Goal: Task Accomplishment & Management: Manage account settings

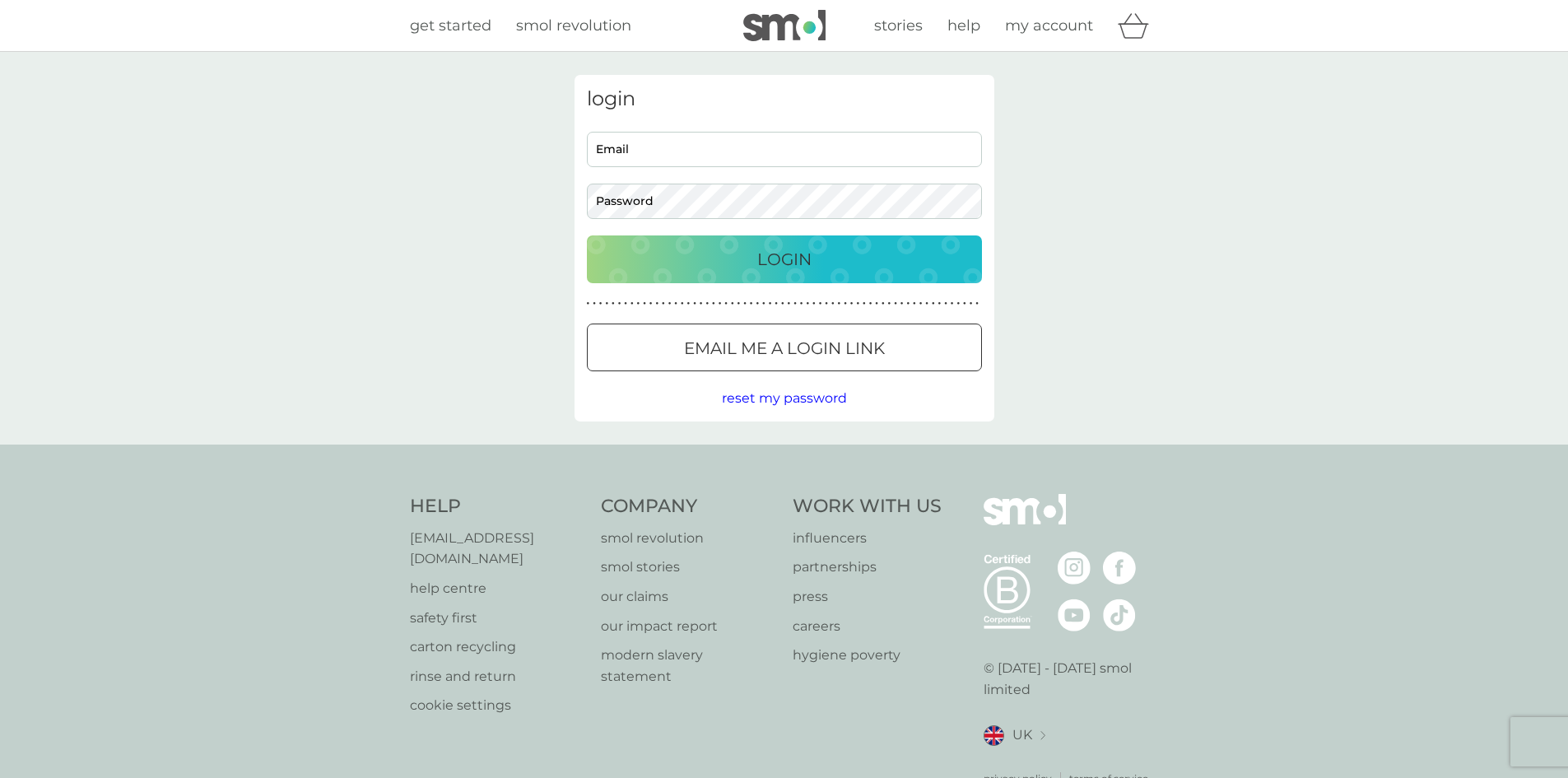
type input "domtaylor33@yahoo.com"
click at [703, 254] on div "Login" at bounding box center [784, 259] width 362 height 26
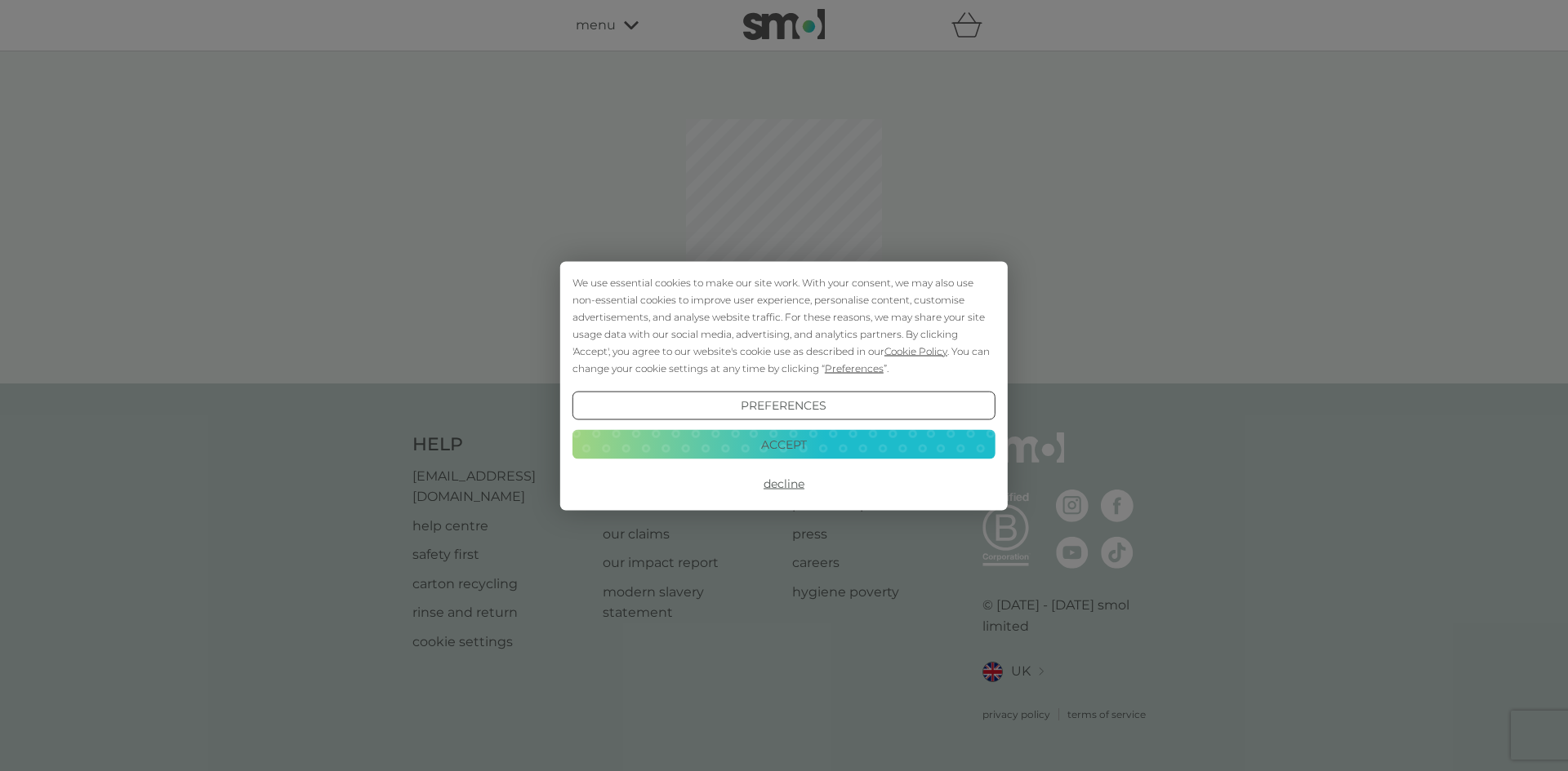
click at [765, 449] on button "Accept" at bounding box center [783, 444] width 423 height 30
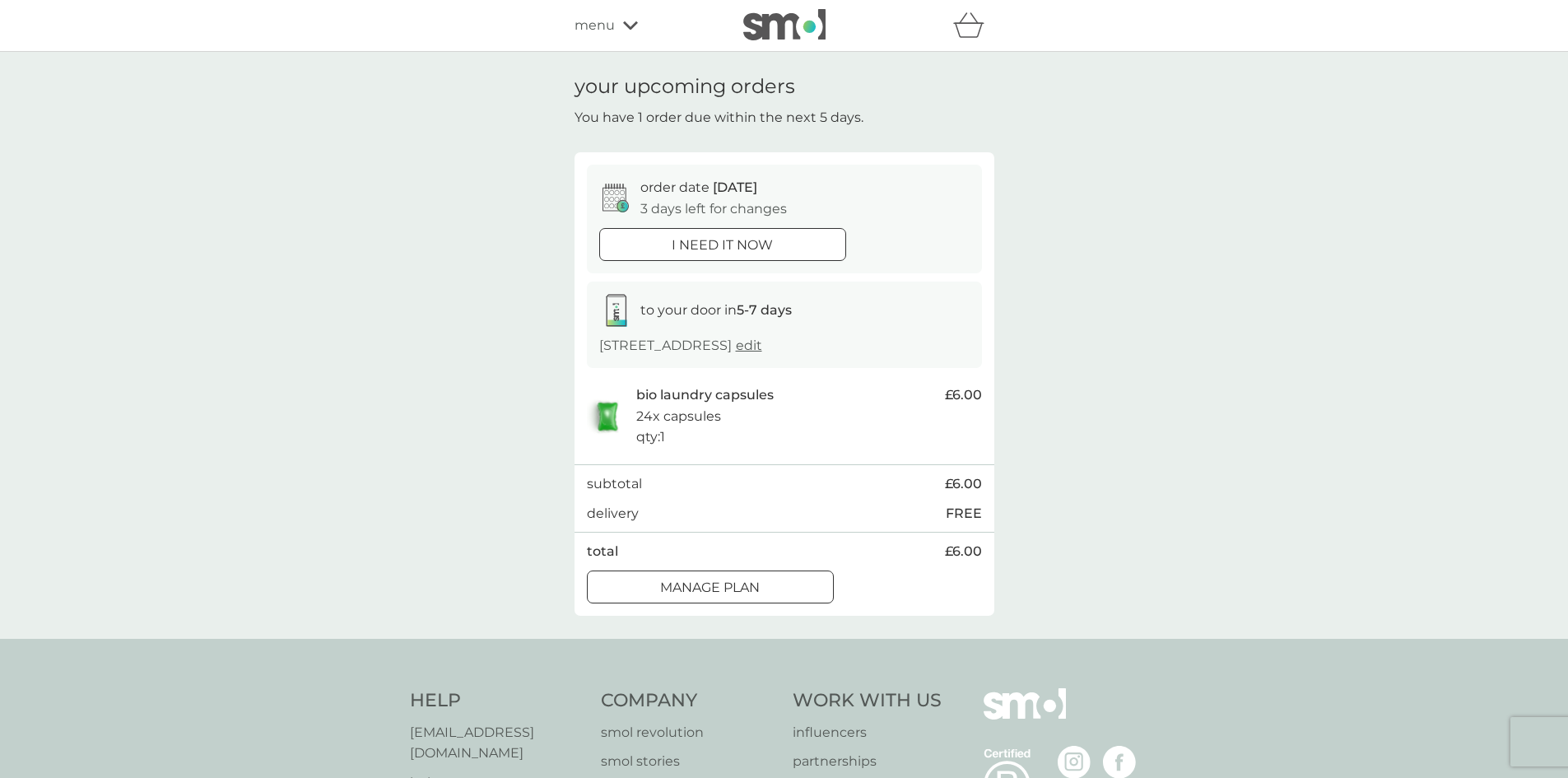
click at [720, 596] on div at bounding box center [710, 587] width 59 height 17
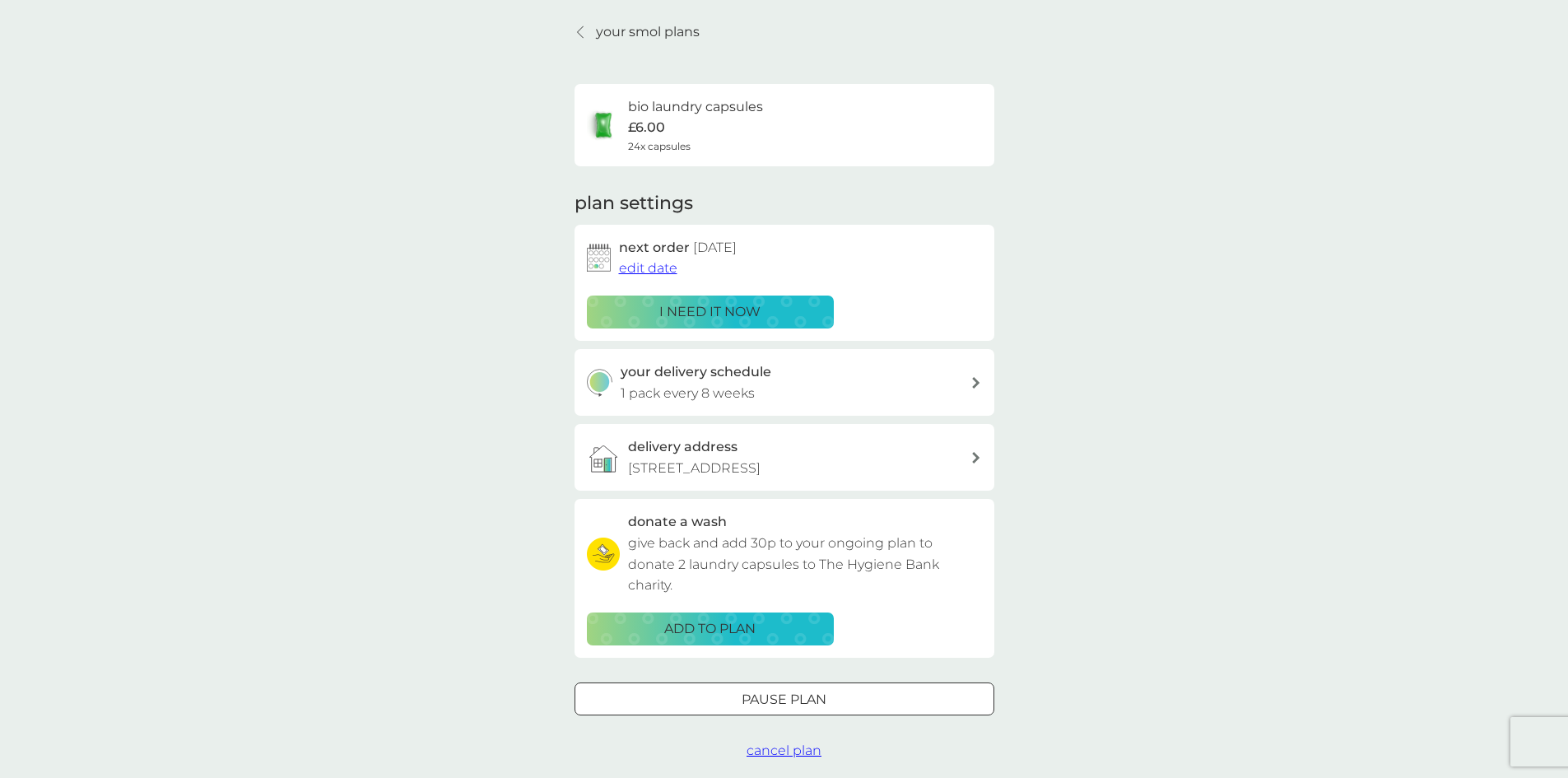
scroll to position [82, 0]
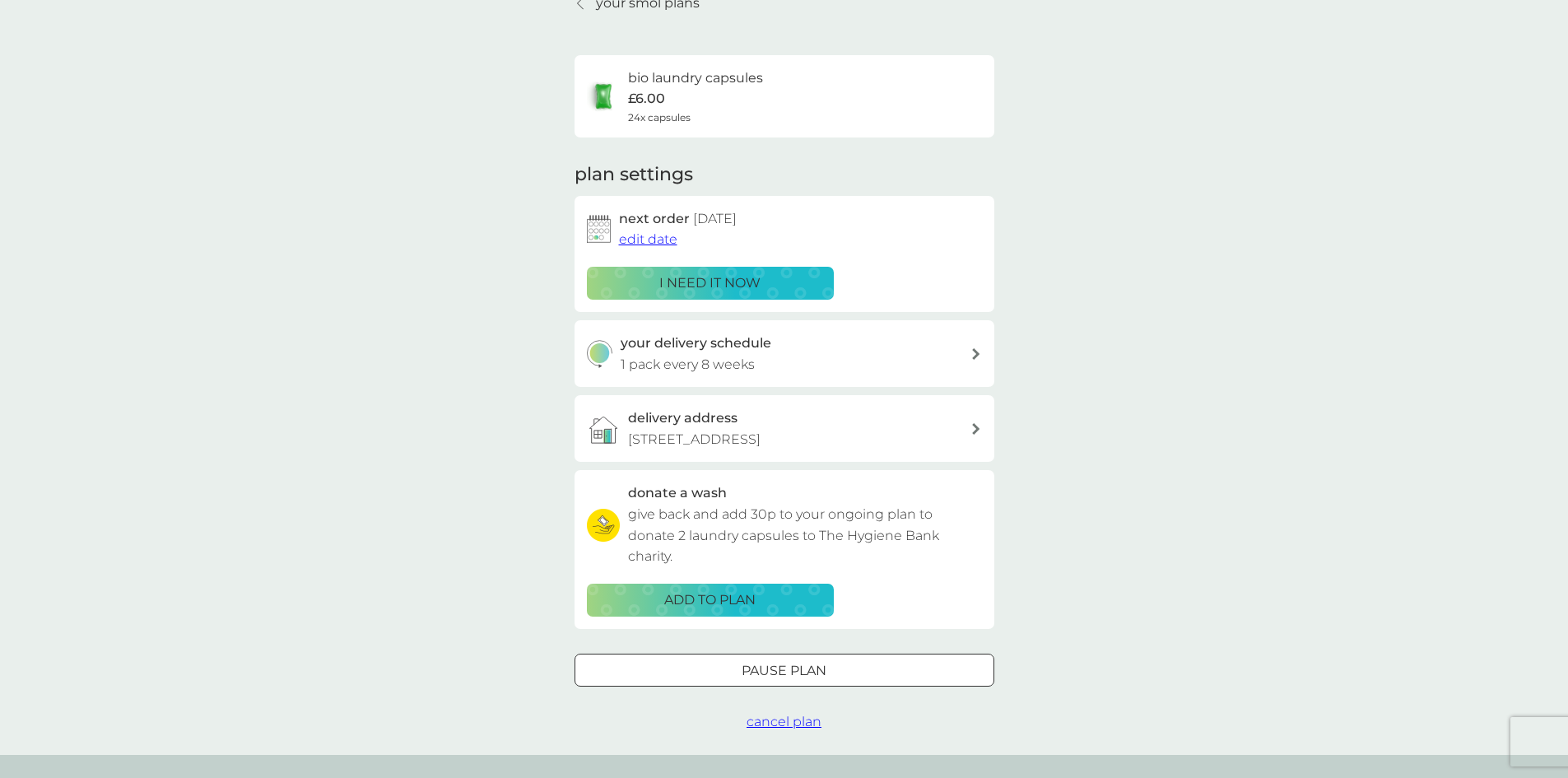
click at [975, 351] on icon at bounding box center [976, 354] width 7 height 12
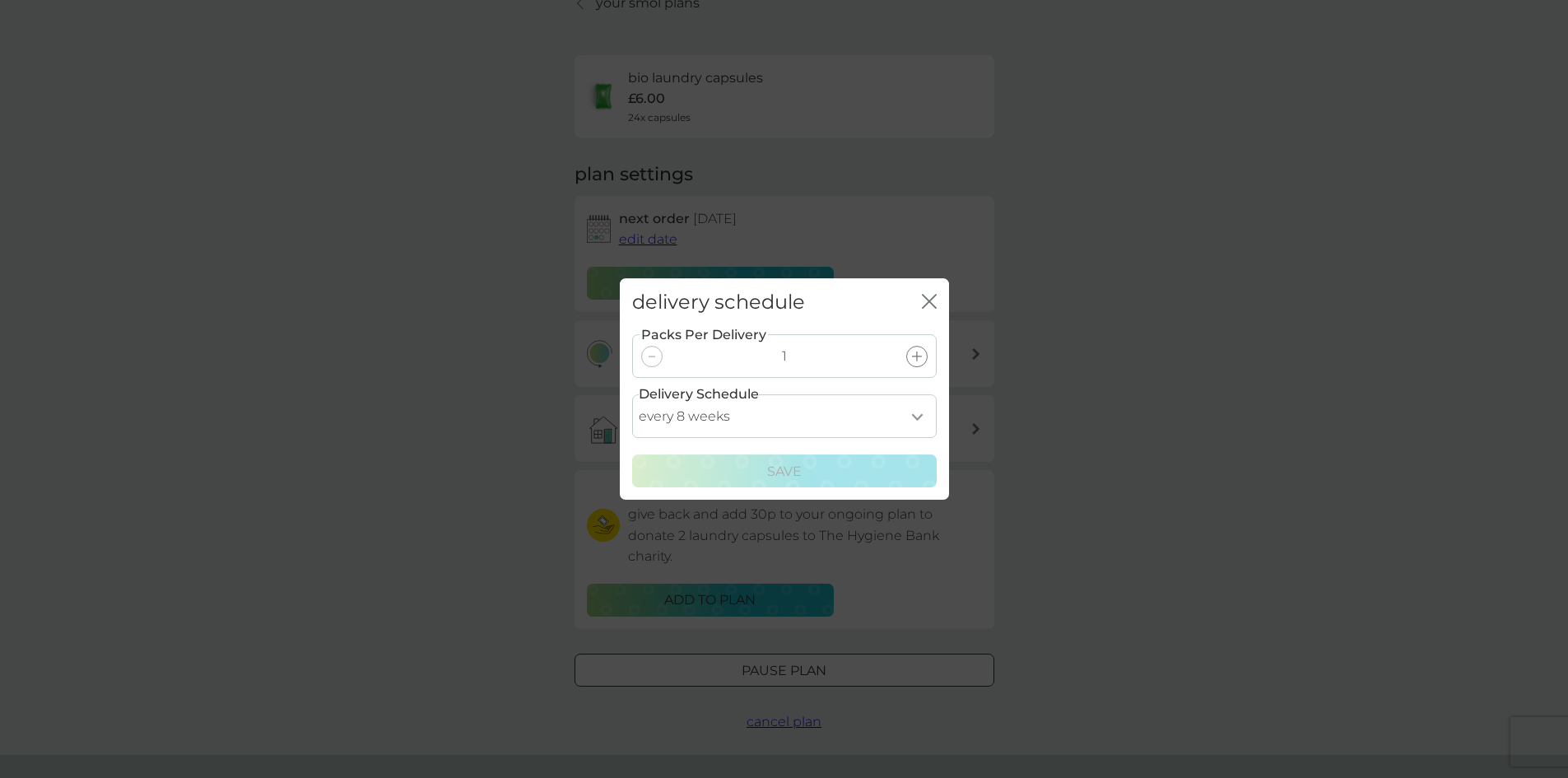
click at [922, 414] on select "every 1 week every 2 weeks every 3 weeks every 4 weeks every 5 weeks every 6 we…" at bounding box center [784, 416] width 304 height 43
select select "70"
click at [632, 394] on select "every 1 week every 2 weeks every 3 weeks every 4 weeks every 5 weeks every 6 we…" at bounding box center [784, 416] width 304 height 43
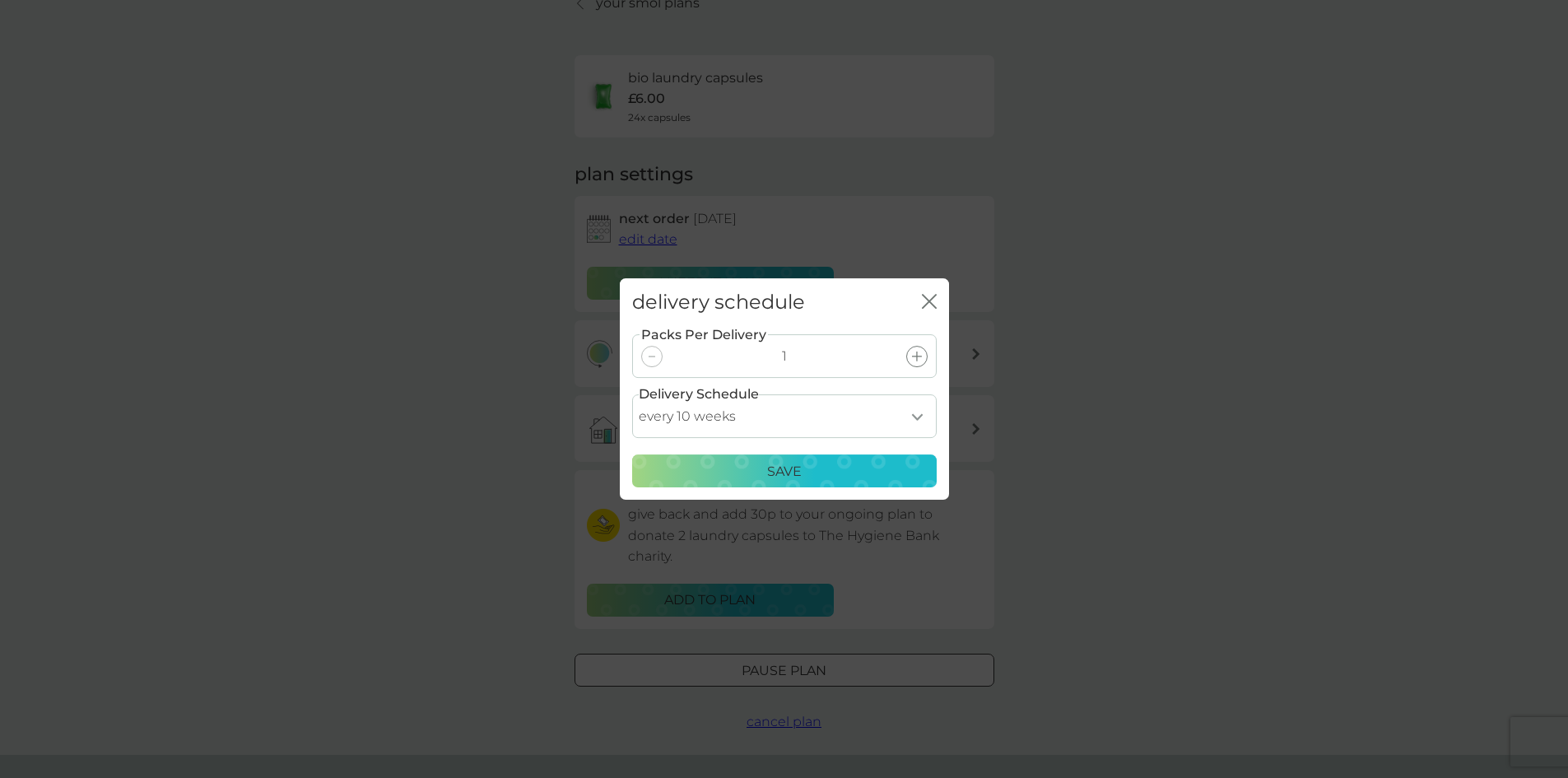
click at [741, 469] on div "Save" at bounding box center [784, 472] width 283 height 22
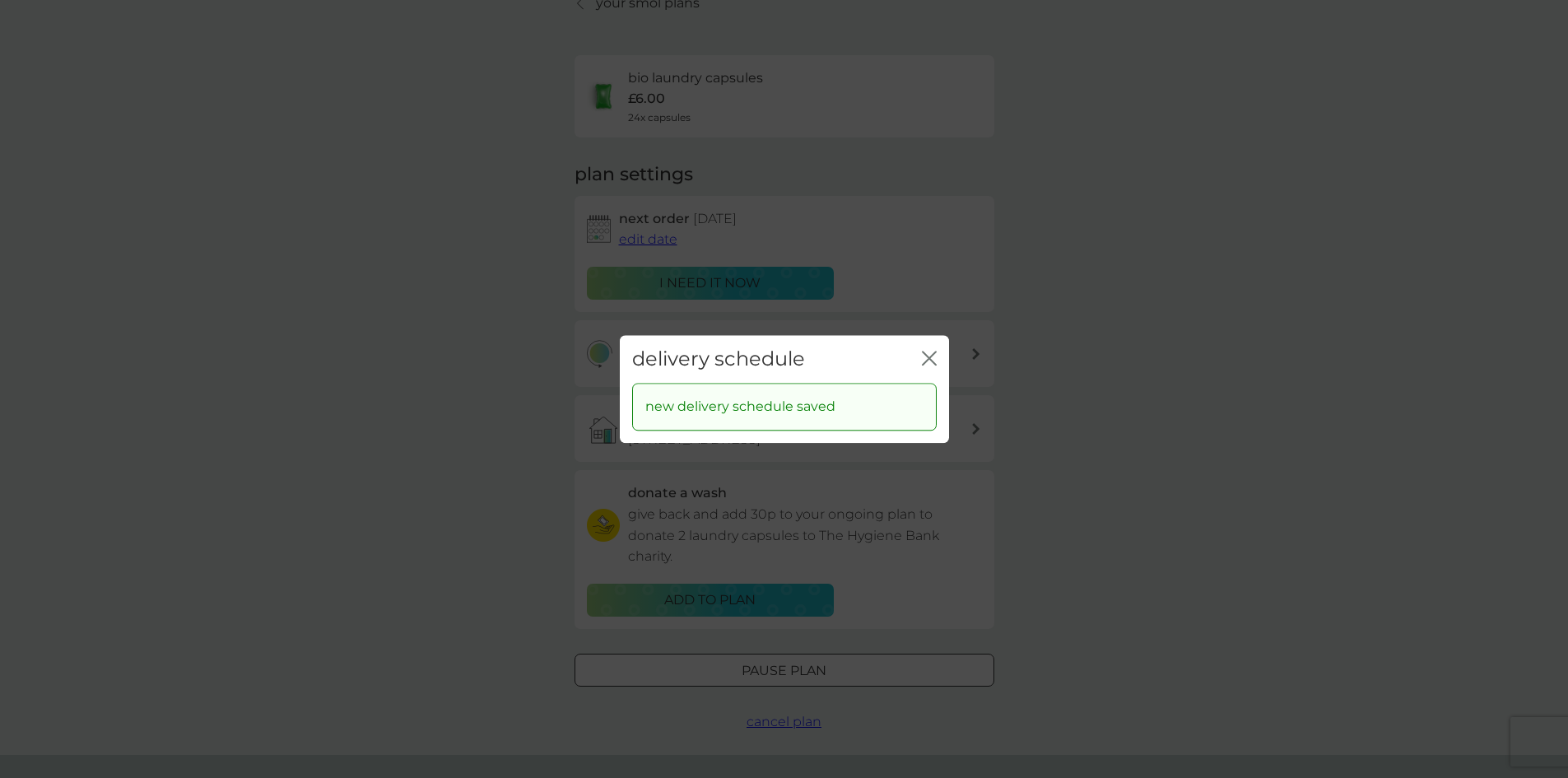
click at [931, 354] on icon "close" at bounding box center [929, 358] width 14 height 14
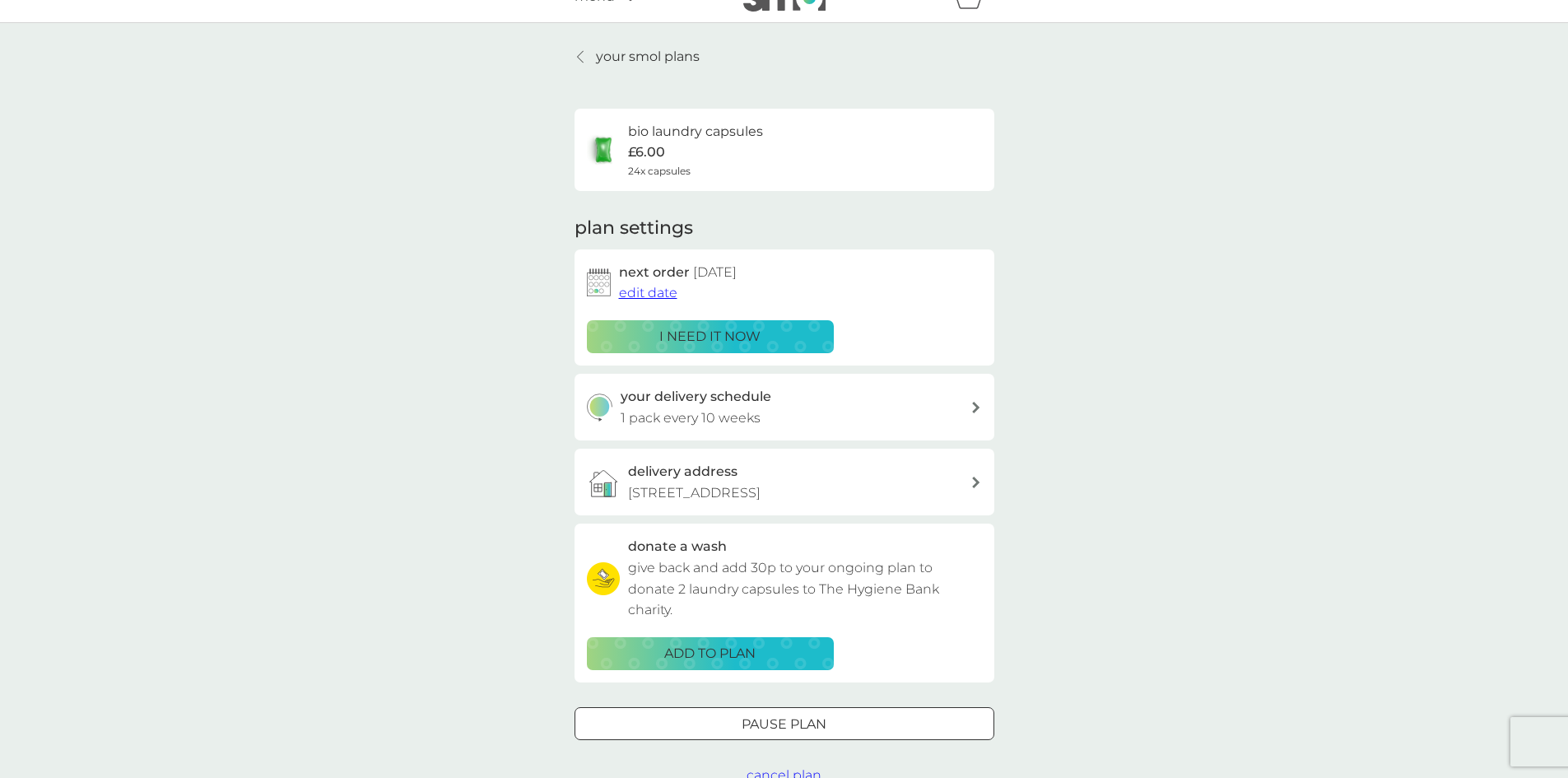
scroll to position [0, 0]
